Goal: Task Accomplishment & Management: Manage account settings

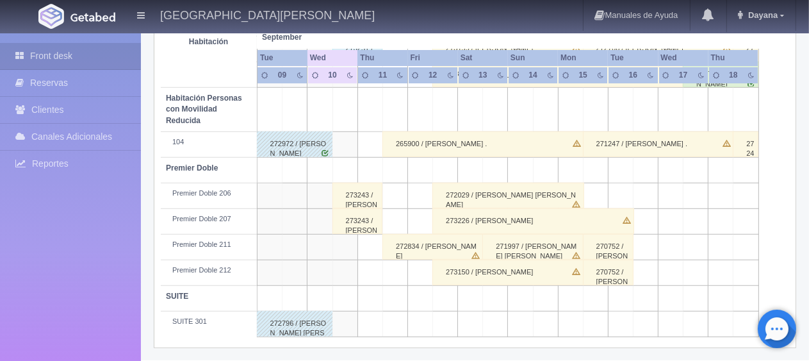
scroll to position [683, 0]
click at [359, 196] on div "273243 / [PERSON_NAME]" at bounding box center [357, 196] width 51 height 26
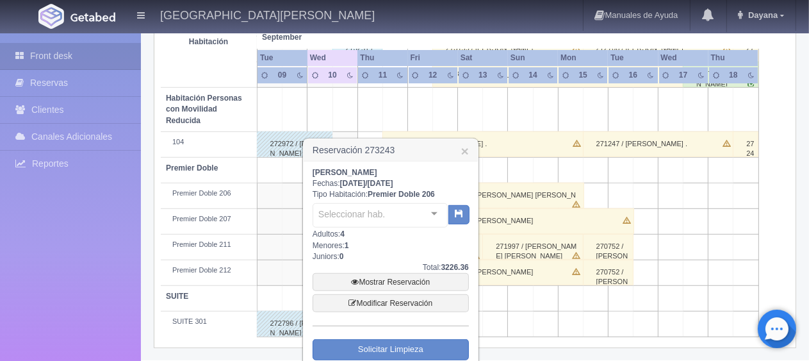
scroll to position [741, 0]
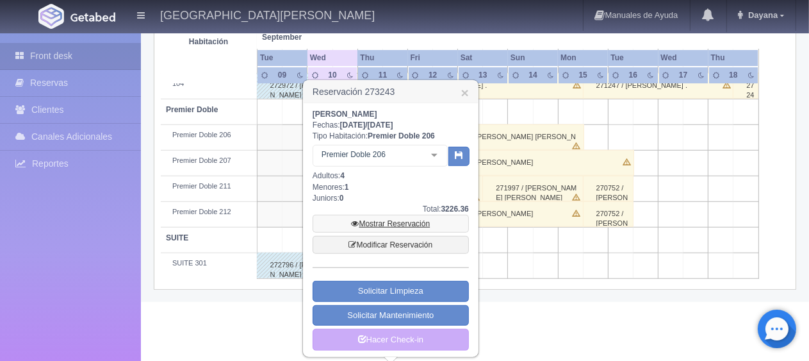
click at [394, 226] on link "Mostrar Reservación" at bounding box center [391, 224] width 156 height 18
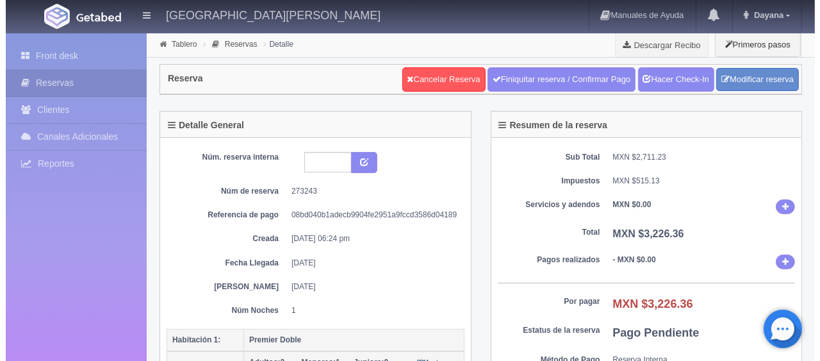
scroll to position [320, 0]
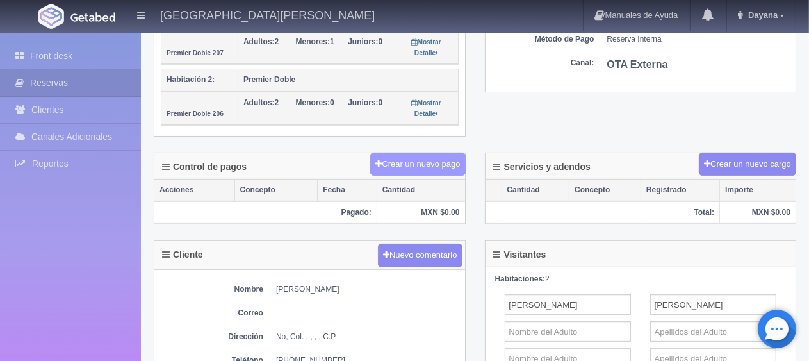
click at [433, 169] on button "Crear un nuevo pago" at bounding box center [417, 164] width 95 height 24
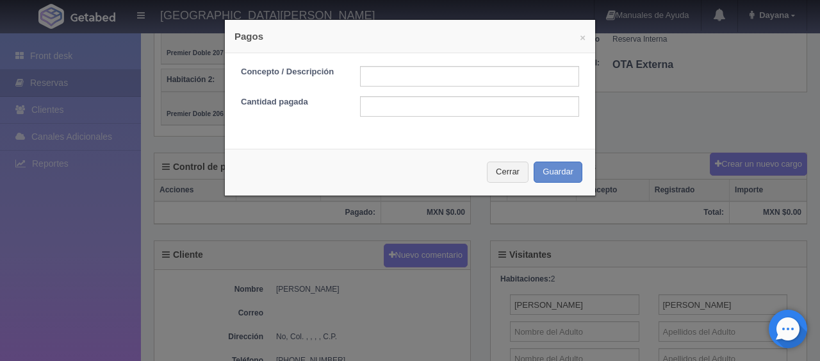
click at [710, 178] on div "× Pagos Concepto / Descripción Cantidad pagada Cerrar Guardar" at bounding box center [410, 180] width 820 height 361
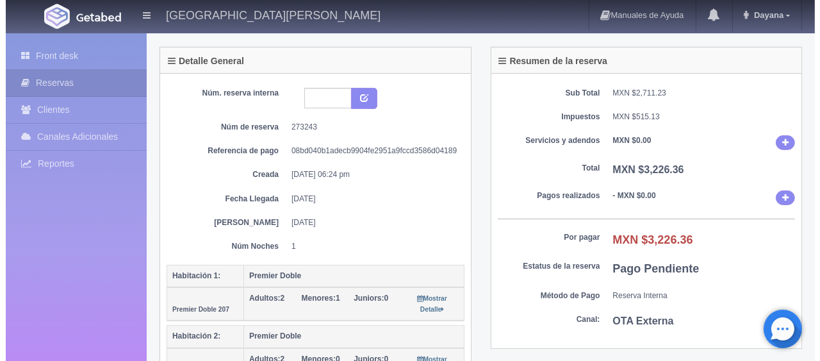
scroll to position [192, 0]
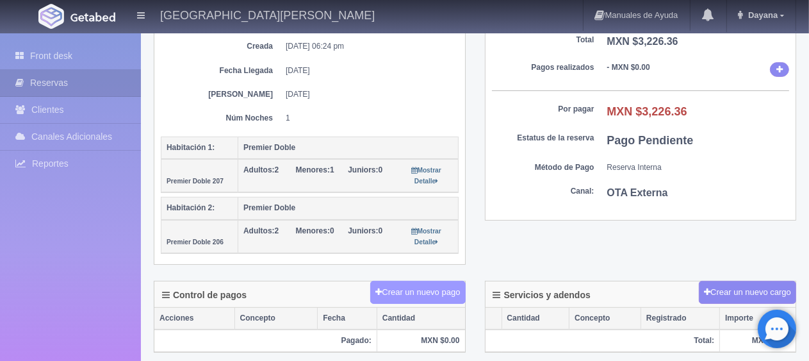
click at [418, 282] on button "Crear un nuevo pago" at bounding box center [417, 292] width 95 height 24
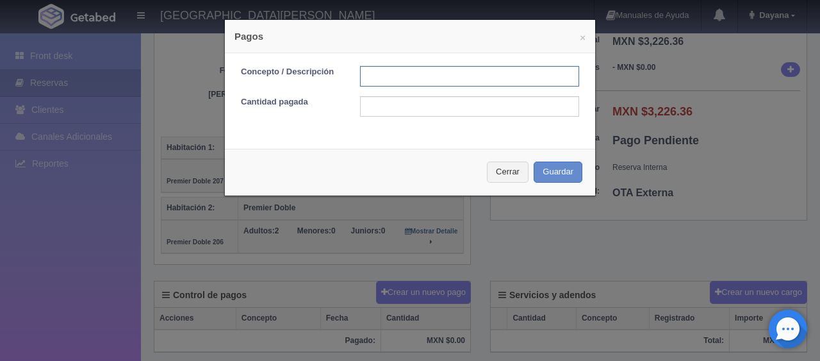
drag, startPoint x: 427, startPoint y: 76, endPoint x: 425, endPoint y: 83, distance: 7.8
click at [427, 76] on input "text" at bounding box center [469, 76] width 219 height 20
type input "Total Tarjeta"
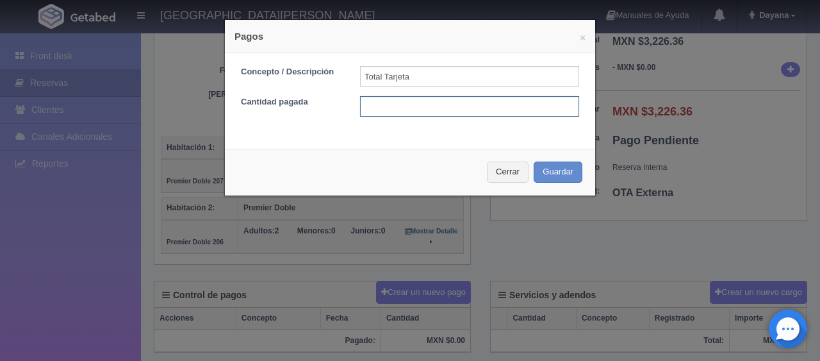
click at [450, 104] on input "text" at bounding box center [469, 106] width 219 height 20
type input "3226.36"
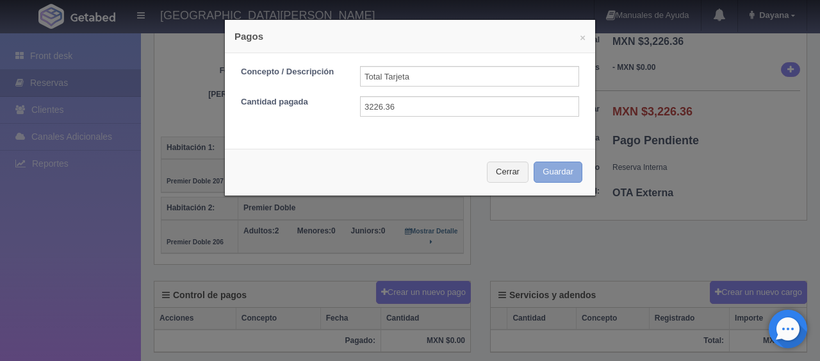
click at [533, 161] on button "Guardar" at bounding box center [557, 171] width 49 height 21
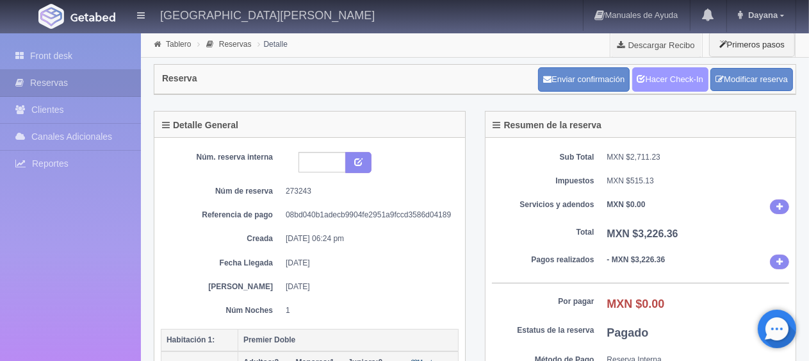
click at [658, 78] on link "Hacer Check-In" at bounding box center [670, 79] width 76 height 24
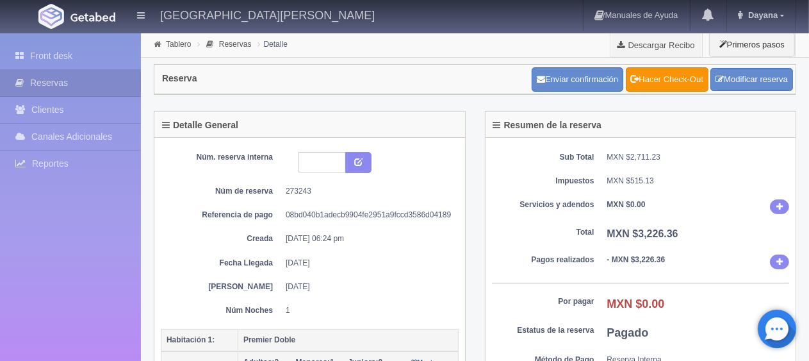
scroll to position [256, 0]
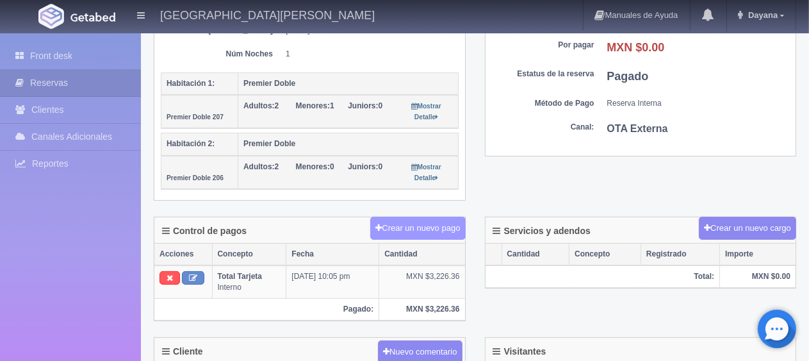
click at [411, 218] on button "Crear un nuevo pago" at bounding box center [417, 228] width 95 height 24
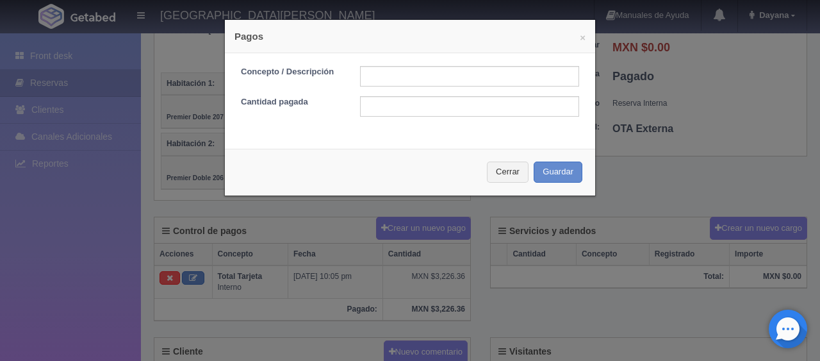
click at [669, 222] on div "× Pagos Concepto / Descripción Cantidad pagada Cerrar Guardar" at bounding box center [410, 180] width 820 height 361
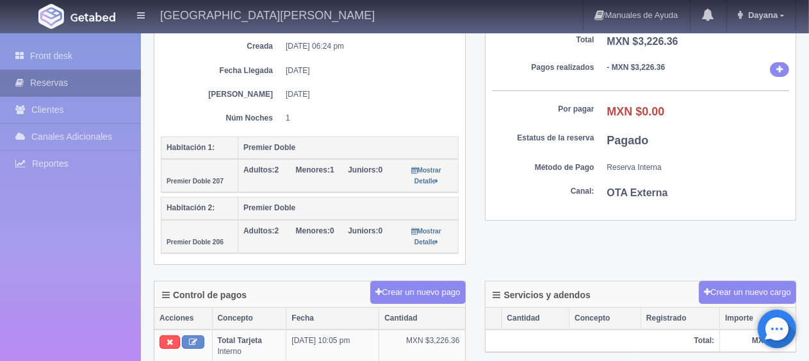
scroll to position [0, 0]
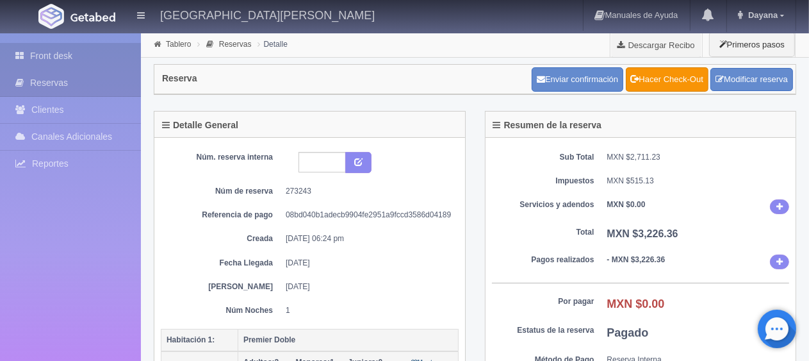
click at [72, 63] on link "Front desk" at bounding box center [70, 56] width 141 height 26
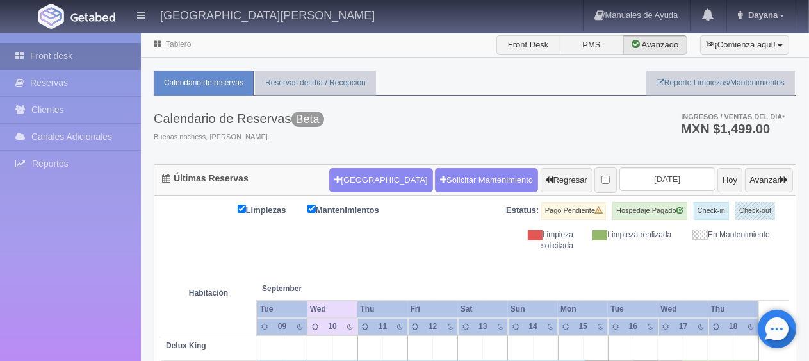
click at [74, 49] on link "Front desk" at bounding box center [70, 56] width 141 height 26
